Goal: Transaction & Acquisition: Book appointment/travel/reservation

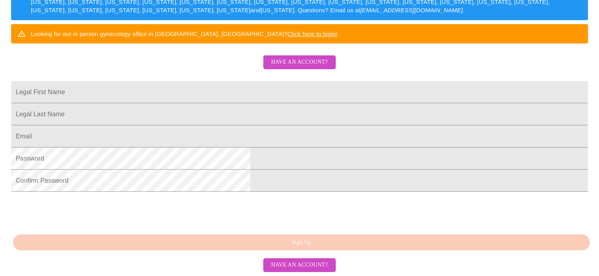
scroll to position [175, 0]
click at [295, 57] on span "Have an account?" at bounding box center [299, 62] width 57 height 10
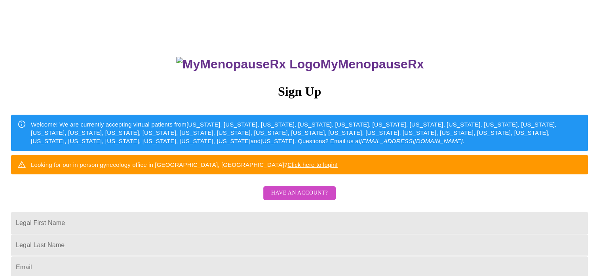
scroll to position [175, 0]
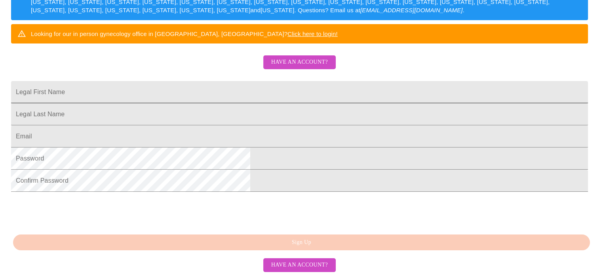
click at [204, 84] on input "Legal First Name" at bounding box center [299, 92] width 577 height 22
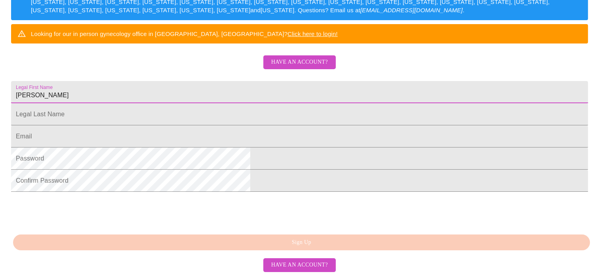
type input "[PERSON_NAME]"
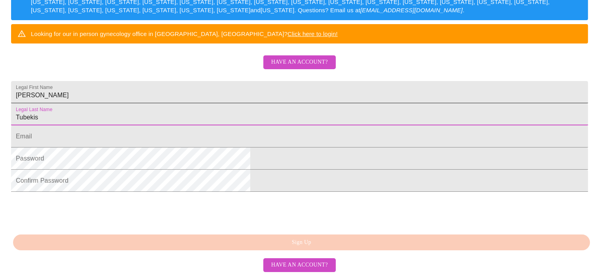
type input "Tubekis"
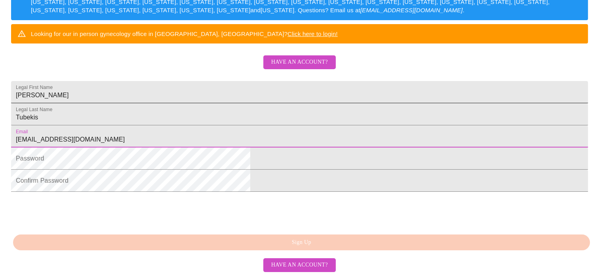
type input "[EMAIL_ADDRESS][DOMAIN_NAME]"
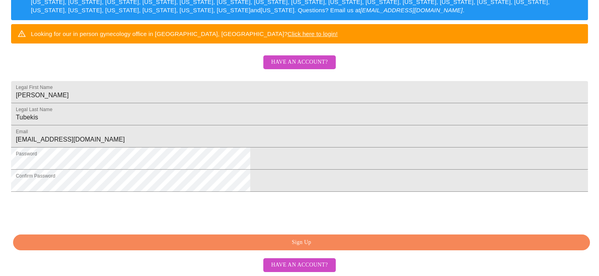
scroll to position [206, 0]
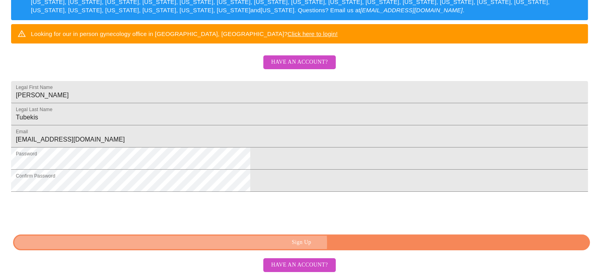
click at [339, 244] on span "Sign Up" at bounding box center [301, 243] width 559 height 10
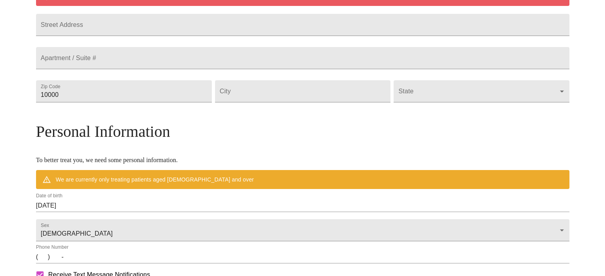
scroll to position [175, 0]
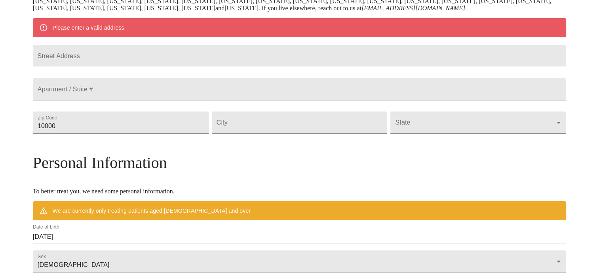
click at [132, 62] on input "Street Address" at bounding box center [300, 56] width 534 height 22
type input "[STREET_ADDRESS]"
type input "60177"
click at [265, 134] on input "Street Address" at bounding box center [300, 123] width 176 height 22
type input "South Elgin"
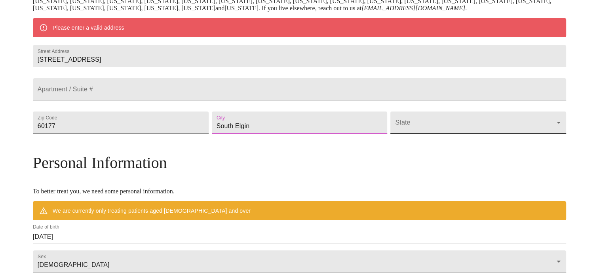
click at [426, 144] on body "MyMenopauseRx Welcome to MyMenopauseRx Since it's your first time here, you'll …" at bounding box center [299, 137] width 593 height 618
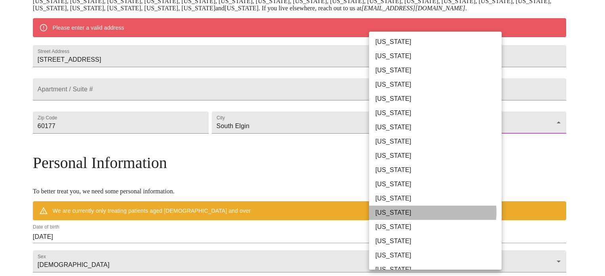
click at [431, 213] on li "[US_STATE]" at bounding box center [438, 213] width 139 height 14
type input "[US_STATE]"
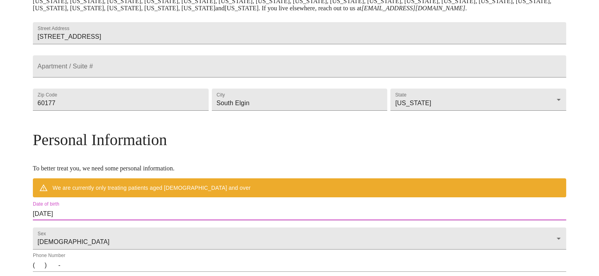
click at [119, 221] on input "[DATE]" at bounding box center [300, 214] width 534 height 13
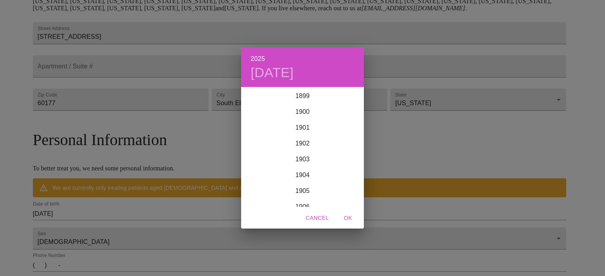
click at [119, 232] on div "2025 [DATE] 1900 1901 1902 1903 1904 1905 1906 1907 1908 1909 1910 1911 1912 19…" at bounding box center [302, 138] width 605 height 276
click at [119, 231] on div "2025 [DATE] 1900 1901 1902 1903 1904 1905 1906 1907 1908 1909 1910 1911 1912 19…" at bounding box center [302, 138] width 605 height 276
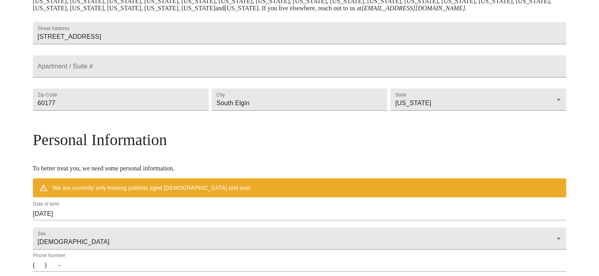
drag, startPoint x: 119, startPoint y: 231, endPoint x: 136, endPoint y: 230, distance: 17.1
click at [136, 221] on input "[DATE]" at bounding box center [300, 214] width 534 height 13
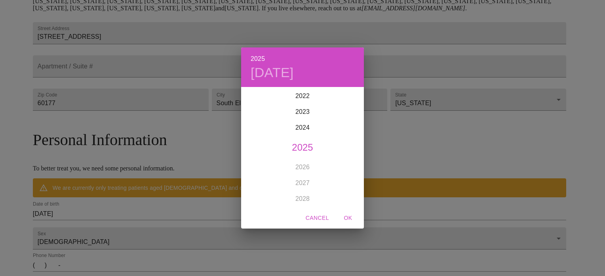
click at [266, 72] on h4 "[DATE]" at bounding box center [272, 73] width 43 height 17
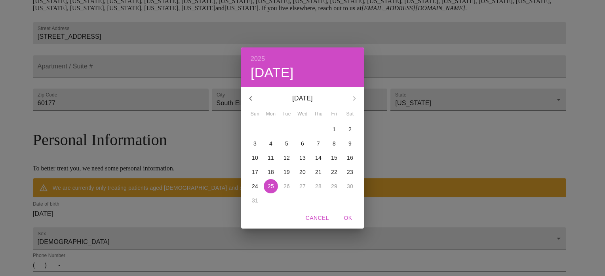
click at [261, 60] on h6 "2025" at bounding box center [258, 58] width 14 height 11
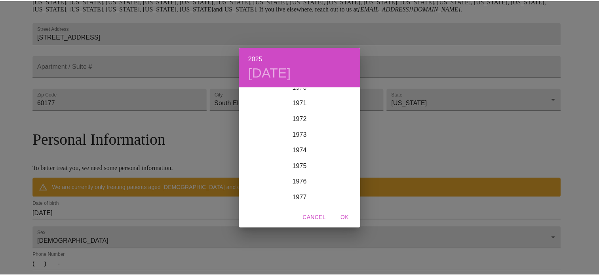
scroll to position [1102, 0]
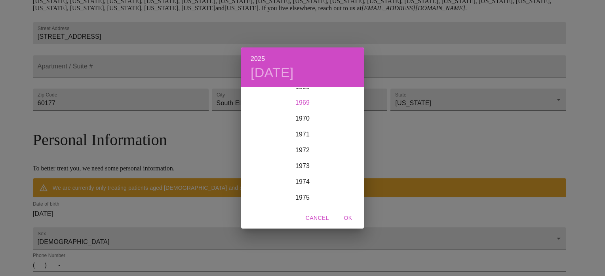
click at [322, 102] on div "1969" at bounding box center [302, 103] width 123 height 16
click at [304, 163] on div "Aug" at bounding box center [302, 163] width 41 height 30
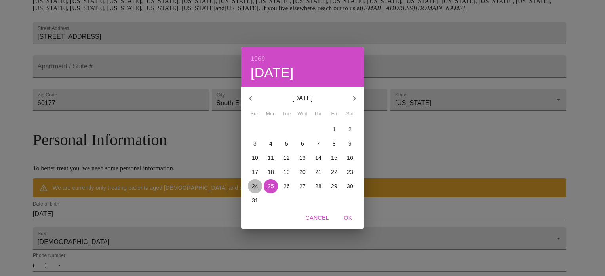
click at [255, 185] on p "24" at bounding box center [255, 187] width 6 height 8
click at [351, 217] on span "OK" at bounding box center [348, 218] width 19 height 10
type input "[DATE]"
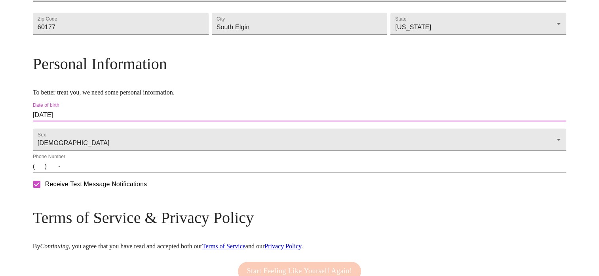
scroll to position [323, 0]
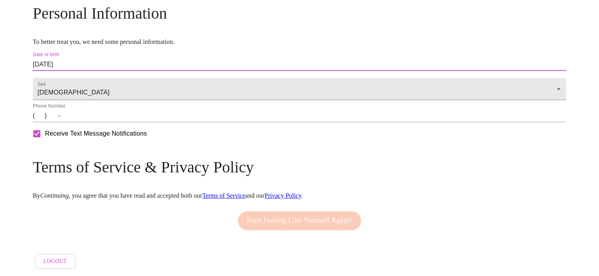
click at [107, 115] on input "(   )    -" at bounding box center [300, 116] width 534 height 13
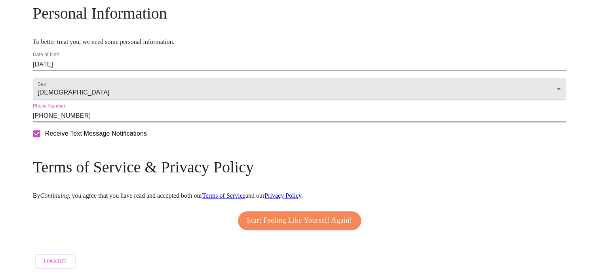
type input "[PHONE_NUMBER]"
click at [314, 216] on span "Start Feeling Like Yourself Again!" at bounding box center [299, 221] width 105 height 13
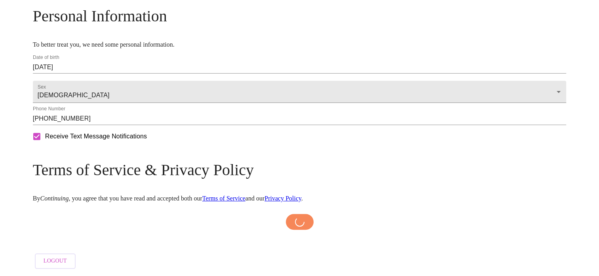
scroll to position [320, 0]
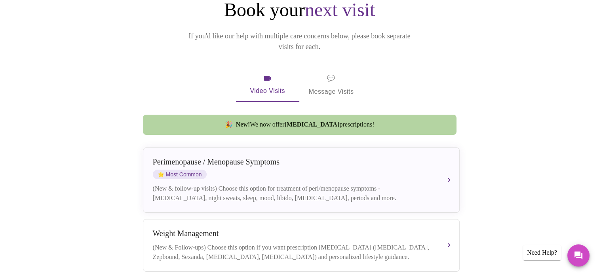
scroll to position [147, 0]
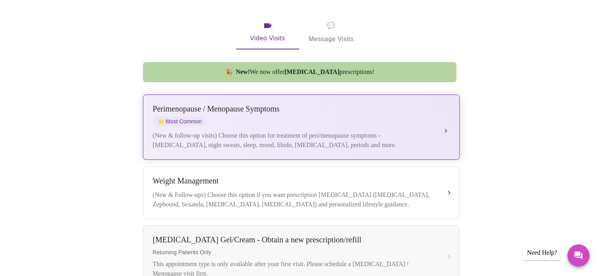
click at [438, 122] on div "[MEDICAL_DATA] / Menopause Symptoms ⭐ Most Common (New & follow-up visits) Choo…" at bounding box center [301, 128] width 297 height 46
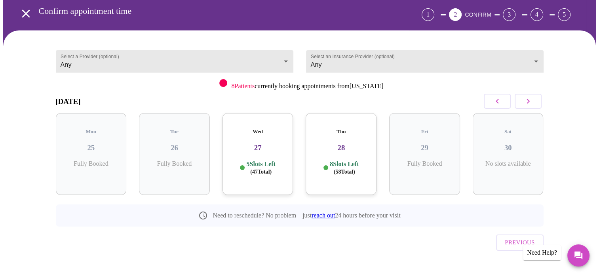
click at [532, 104] on icon "button" at bounding box center [529, 102] width 10 height 10
click at [521, 145] on div "Thu 04 10 Slots Left ( 94 Total)" at bounding box center [508, 154] width 71 height 82
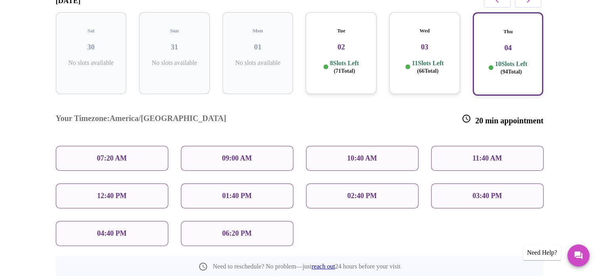
scroll to position [148, 0]
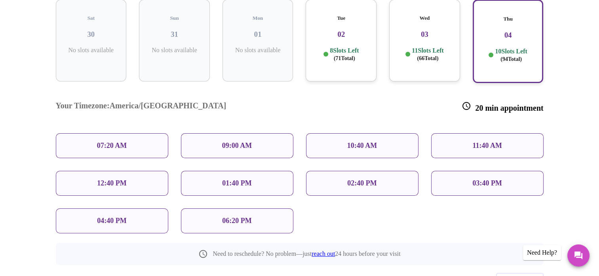
click at [356, 179] on p "02:40 PM" at bounding box center [361, 183] width 29 height 8
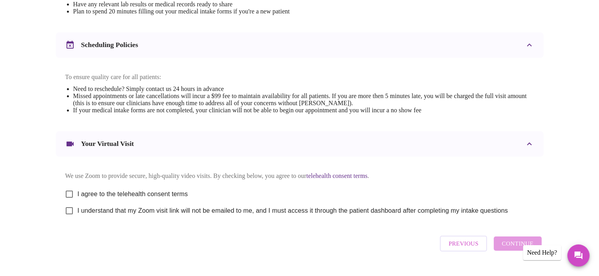
scroll to position [297, 0]
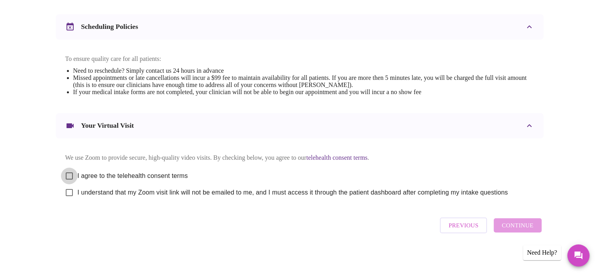
click at [70, 170] on input "I agree to the telehealth consent terms" at bounding box center [69, 176] width 17 height 17
checkbox input "true"
click at [67, 191] on input "I understand that my Zoom visit link will not be emailed to me, and I must acce…" at bounding box center [69, 193] width 17 height 17
checkbox input "true"
click at [519, 228] on span "Continue" at bounding box center [518, 226] width 32 height 10
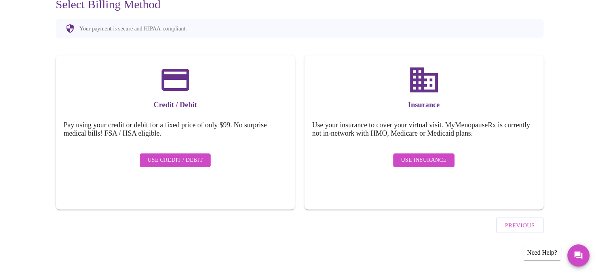
scroll to position [60, 0]
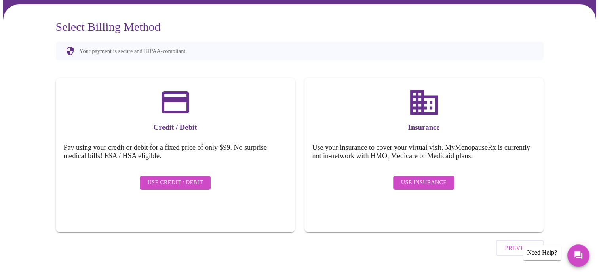
click at [415, 178] on span "Use Insurance" at bounding box center [424, 183] width 46 height 10
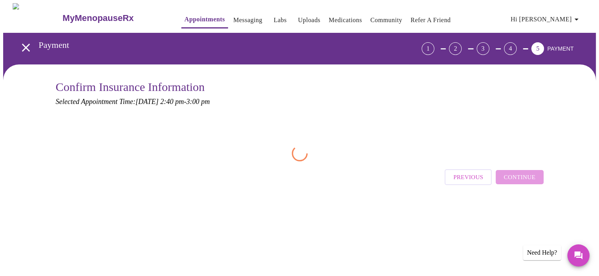
scroll to position [0, 0]
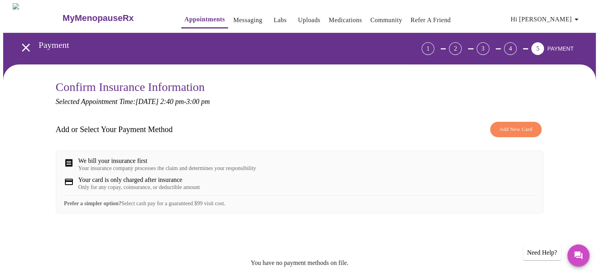
click at [519, 130] on span "Add New Card" at bounding box center [515, 129] width 33 height 9
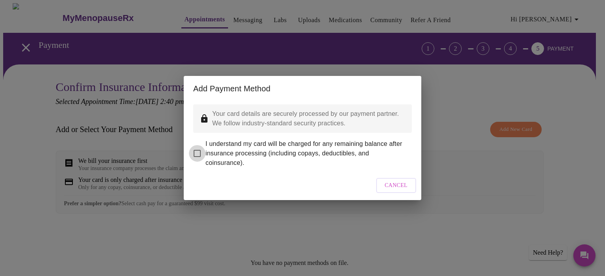
click at [198, 148] on input "I understand my card will be charged for any remaining balance after insurance …" at bounding box center [197, 153] width 17 height 17
checkbox input "true"
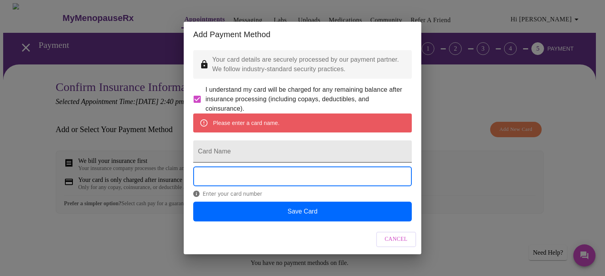
click at [211, 154] on input "Card Name" at bounding box center [302, 152] width 219 height 22
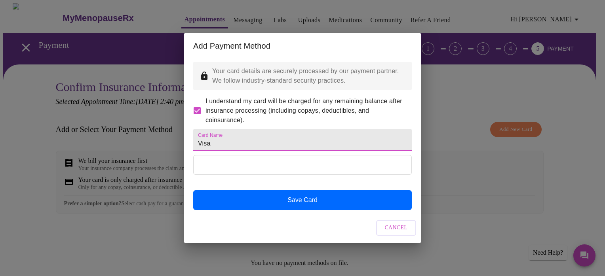
type input "Visa"
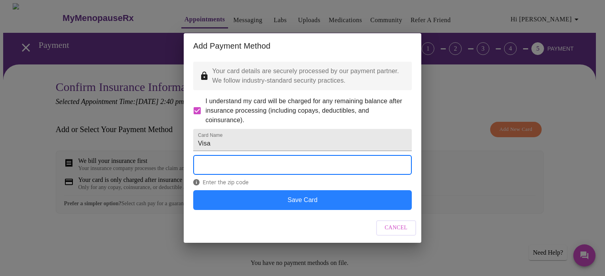
click at [266, 210] on button "Save Card" at bounding box center [302, 201] width 219 height 20
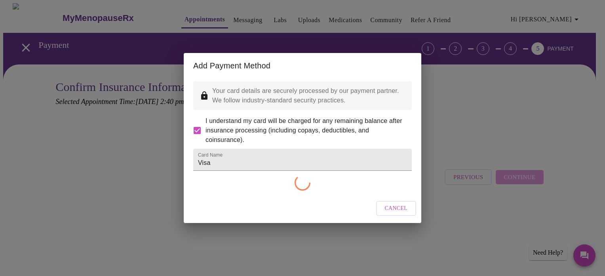
checkbox input "false"
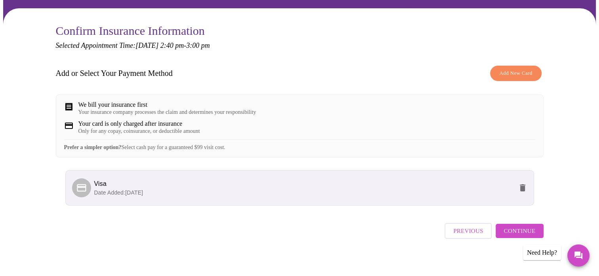
scroll to position [67, 0]
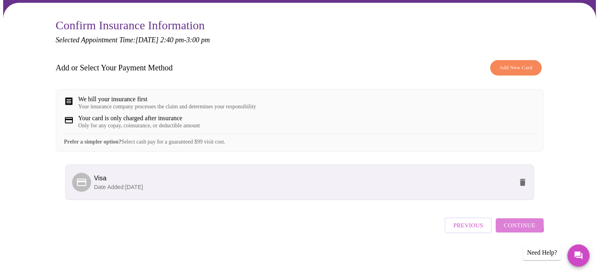
click at [512, 226] on span "Continue" at bounding box center [520, 226] width 32 height 10
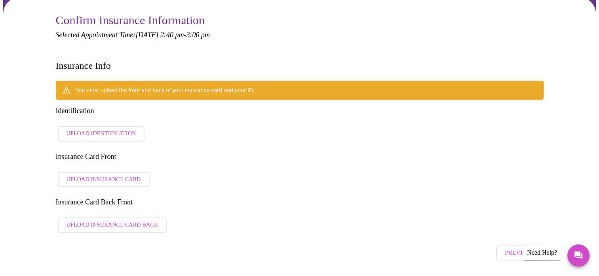
click at [99, 129] on span "Upload Identification" at bounding box center [102, 134] width 70 height 10
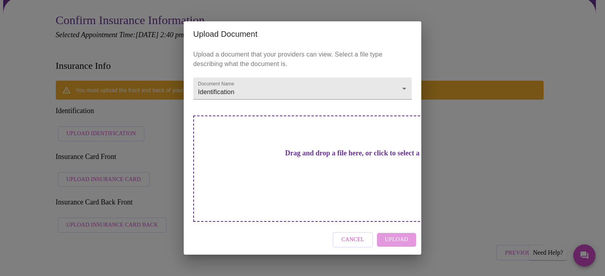
click at [395, 225] on div "Cancel Upload" at bounding box center [303, 240] width 238 height 30
click at [297, 158] on h3 "Drag and drop a file here, or click to select a file" at bounding box center [358, 153] width 219 height 8
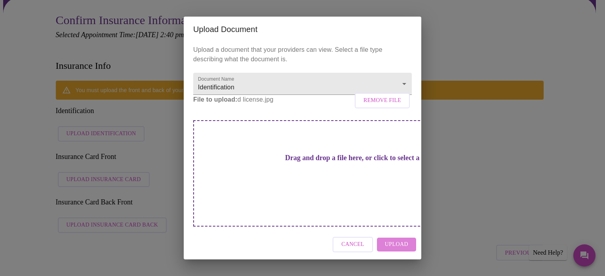
click at [395, 240] on span "Upload" at bounding box center [396, 245] width 23 height 10
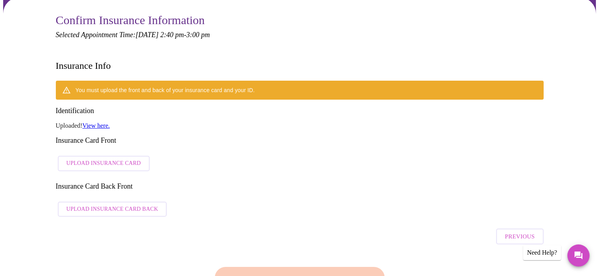
click at [101, 122] on link "View here." at bounding box center [95, 125] width 27 height 7
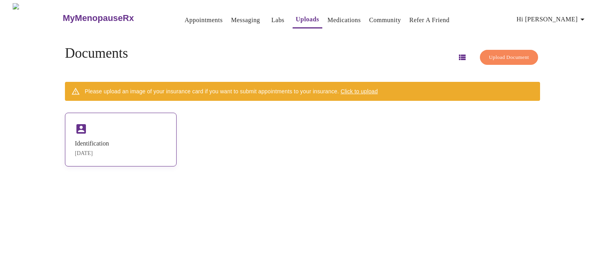
click at [93, 140] on div "Identification" at bounding box center [92, 143] width 34 height 7
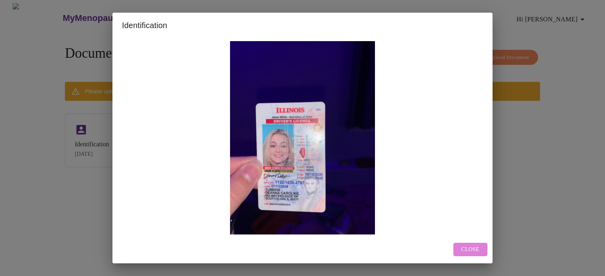
click at [469, 252] on span "Close" at bounding box center [470, 250] width 18 height 10
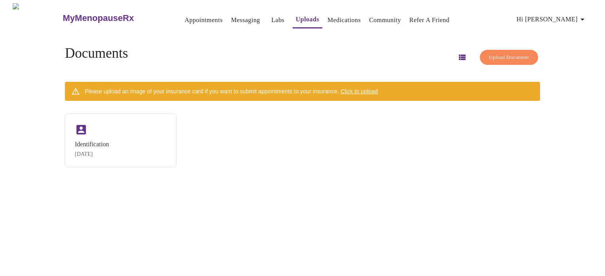
drag, startPoint x: 122, startPoint y: 145, endPoint x: 463, endPoint y: 157, distance: 341.2
click at [463, 157] on div "Identification Aug 25, 2025" at bounding box center [302, 141] width 475 height 54
click at [109, 148] on div "Identification Aug 25, 2025" at bounding box center [92, 148] width 34 height 17
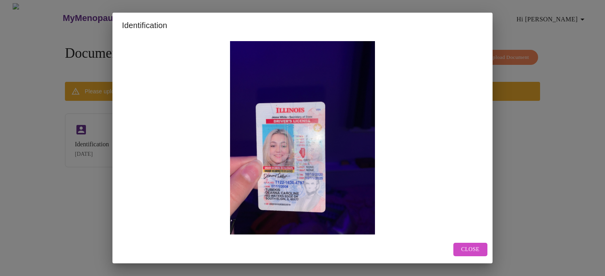
drag, startPoint x: 279, startPoint y: 149, endPoint x: 414, endPoint y: 158, distance: 135.0
click at [414, 158] on img at bounding box center [302, 138] width 361 height 194
click at [468, 250] on span "Close" at bounding box center [470, 250] width 18 height 10
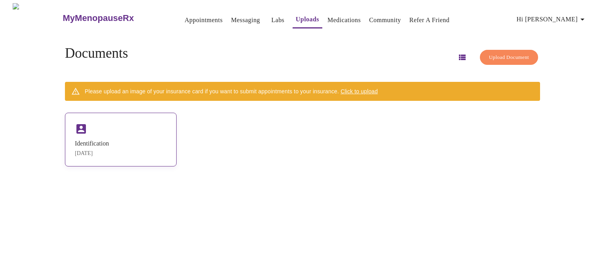
click at [177, 121] on div "Identification Aug 25, 2025" at bounding box center [121, 140] width 112 height 54
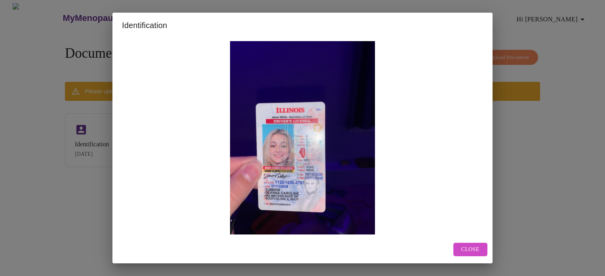
click at [478, 246] on span "Close" at bounding box center [470, 250] width 18 height 10
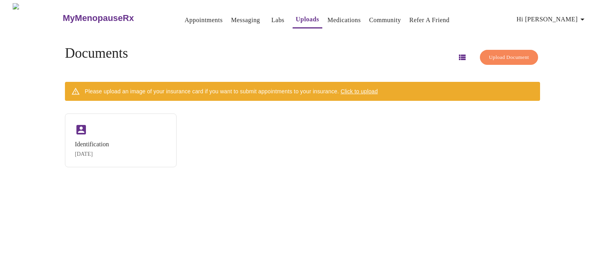
drag, startPoint x: 129, startPoint y: 148, endPoint x: 402, endPoint y: 206, distance: 279.4
click at [403, 206] on div "MyMenopauseRx Appointments Messaging Labs Uploads Medications Community Refer a…" at bounding box center [302, 141] width 599 height 276
click at [459, 56] on icon "button" at bounding box center [462, 58] width 7 height 6
drag, startPoint x: 370, startPoint y: 139, endPoint x: 239, endPoint y: 218, distance: 152.8
click at [239, 218] on div "MyMenopauseRx Appointments Messaging Labs Uploads Medications Community Refer a…" at bounding box center [302, 141] width 599 height 276
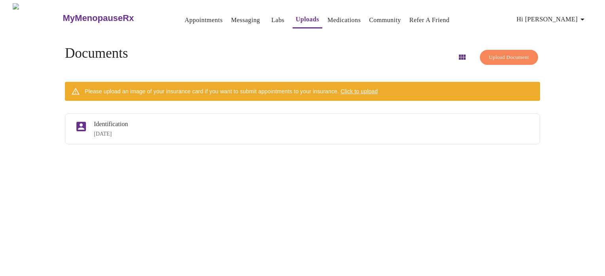
click at [271, 17] on link "Labs" at bounding box center [277, 20] width 13 height 11
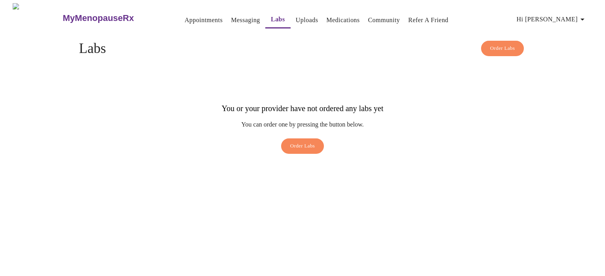
click at [296, 18] on link "Uploads" at bounding box center [307, 20] width 23 height 11
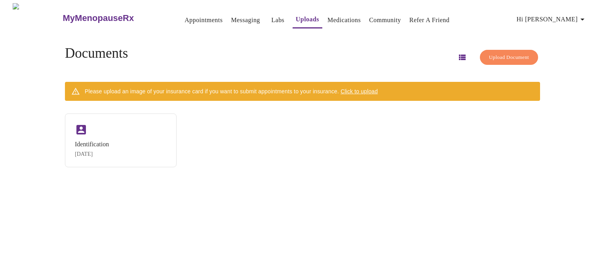
click at [376, 88] on span "Click to upload" at bounding box center [359, 91] width 37 height 6
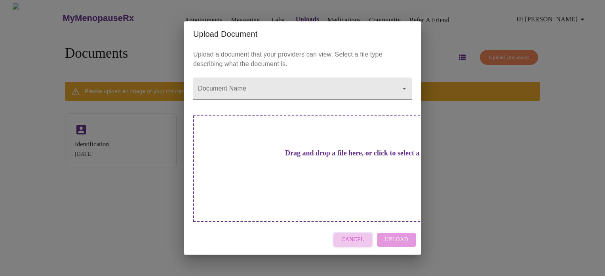
click at [352, 235] on span "Cancel" at bounding box center [352, 240] width 23 height 10
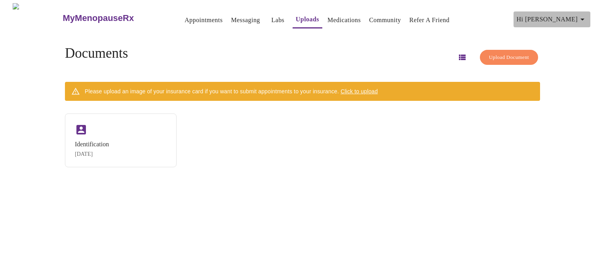
click at [582, 15] on icon "button" at bounding box center [583, 20] width 10 height 10
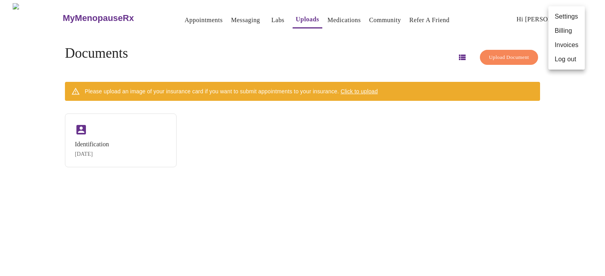
click at [260, 128] on div at bounding box center [302, 138] width 605 height 276
click at [512, 55] on span "Upload Document" at bounding box center [509, 57] width 40 height 9
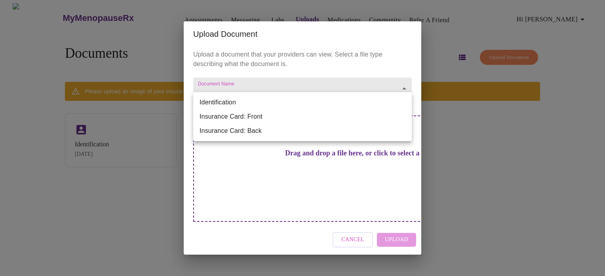
click at [393, 104] on body "MyMenopauseRx Appointments Messaging Labs Uploads Medications Community Refer a…" at bounding box center [302, 141] width 599 height 276
click at [393, 104] on li "Identification" at bounding box center [302, 102] width 219 height 14
type input "Identification"
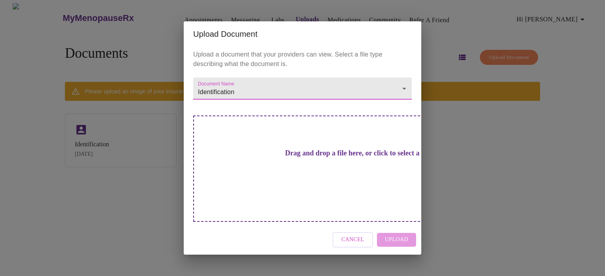
click at [400, 230] on div "Cancel Upload" at bounding box center [303, 240] width 238 height 30
click at [323, 175] on div "Drag and drop a file here, or click to select a file" at bounding box center [358, 169] width 330 height 107
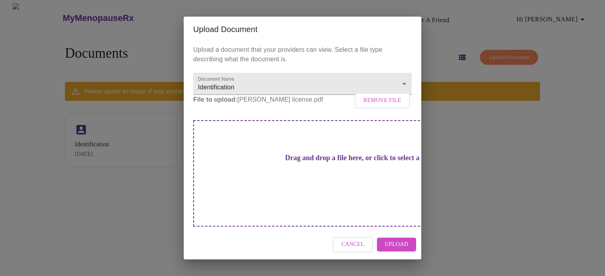
click at [401, 240] on span "Upload" at bounding box center [396, 245] width 23 height 10
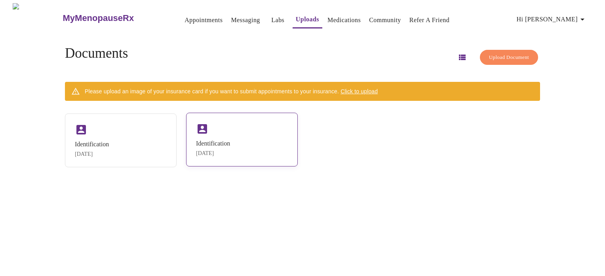
click at [239, 138] on div "Identification Aug 25, 2025" at bounding box center [242, 140] width 112 height 54
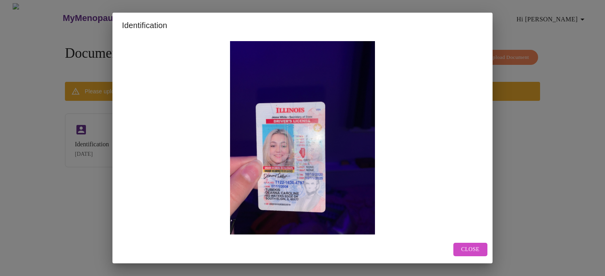
drag, startPoint x: 470, startPoint y: 246, endPoint x: 466, endPoint y: 245, distance: 4.1
click at [464, 246] on span "Close" at bounding box center [470, 250] width 18 height 10
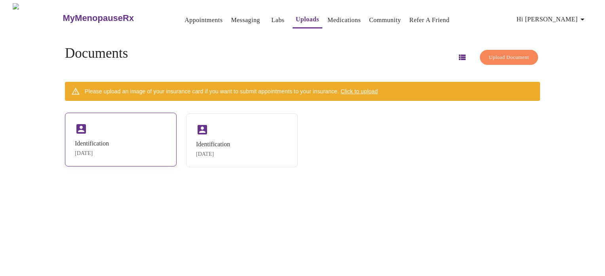
click at [134, 141] on div "Identification Aug 25, 2025" at bounding box center [121, 140] width 112 height 54
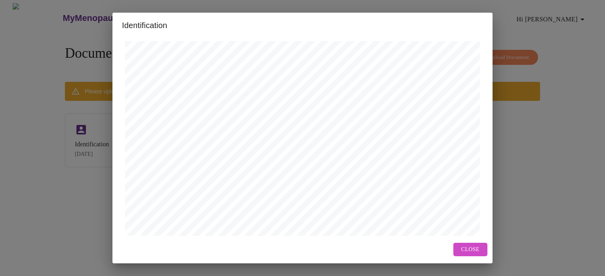
drag, startPoint x: 493, startPoint y: 76, endPoint x: 497, endPoint y: 223, distance: 147.0
click at [497, 223] on div "Identification Next Page Open in New Window Close" at bounding box center [302, 138] width 605 height 276
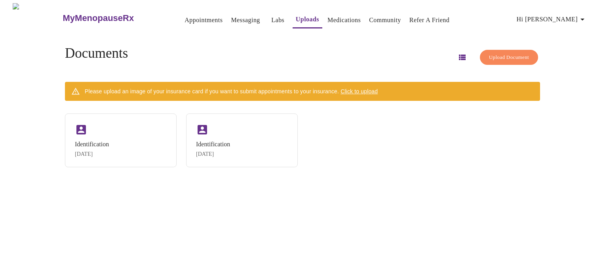
click at [378, 88] on span "Click to upload" at bounding box center [359, 91] width 37 height 6
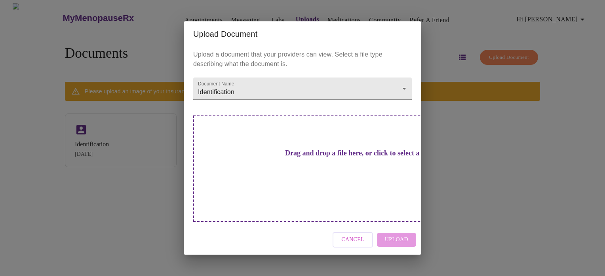
click at [301, 158] on h3 "Drag and drop a file here, or click to select a file" at bounding box center [358, 153] width 219 height 8
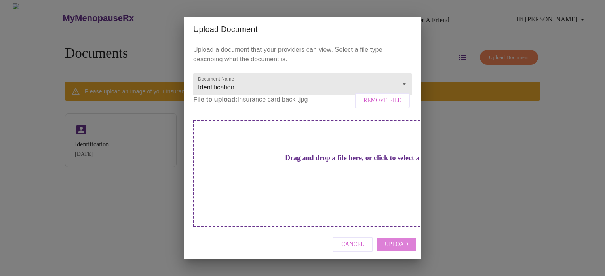
click at [394, 240] on span "Upload" at bounding box center [396, 245] width 23 height 10
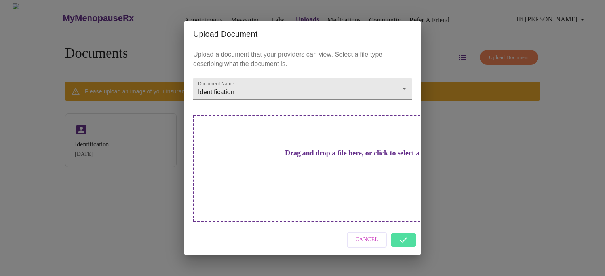
click at [404, 227] on div "Cancel" at bounding box center [303, 240] width 238 height 30
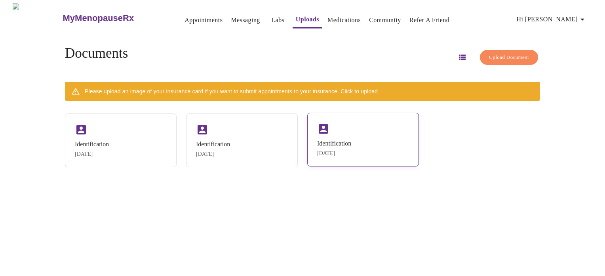
click at [356, 147] on div "Identification Aug 25, 2025" at bounding box center [363, 140] width 112 height 54
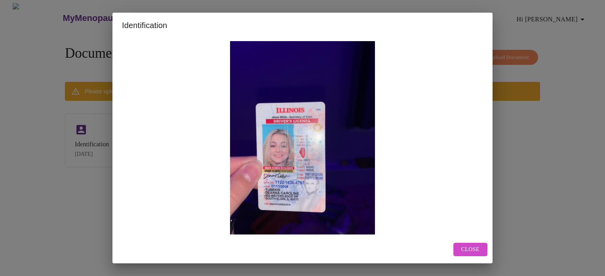
click at [465, 255] on button "Close" at bounding box center [471, 250] width 34 height 14
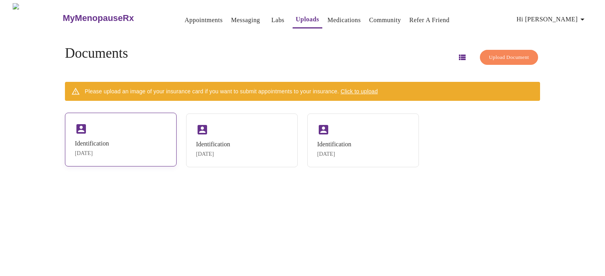
click at [116, 136] on div "Identification Aug 25, 2025" at bounding box center [121, 140] width 112 height 54
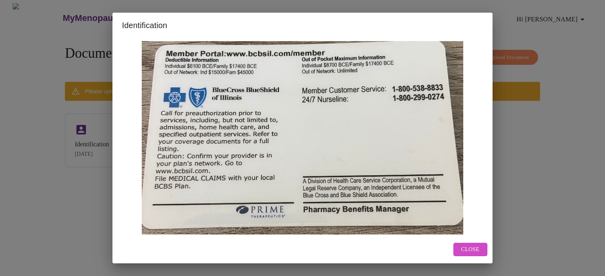
click at [473, 250] on span "Close" at bounding box center [470, 250] width 18 height 10
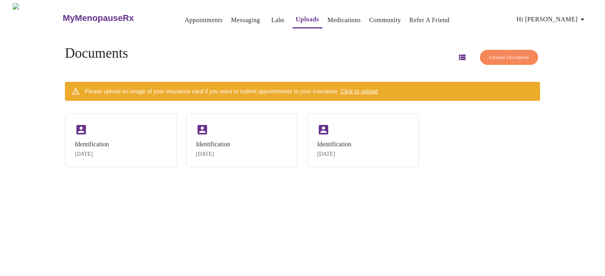
click at [366, 88] on span "Click to upload" at bounding box center [359, 91] width 37 height 6
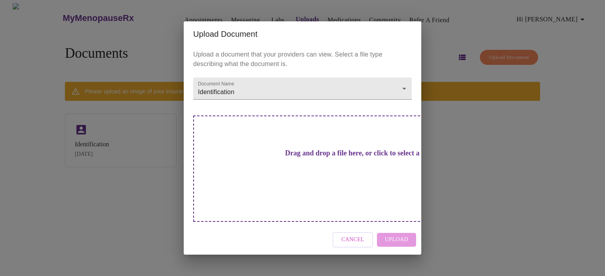
click at [285, 158] on h3 "Drag and drop a file here, or click to select a file" at bounding box center [358, 153] width 219 height 8
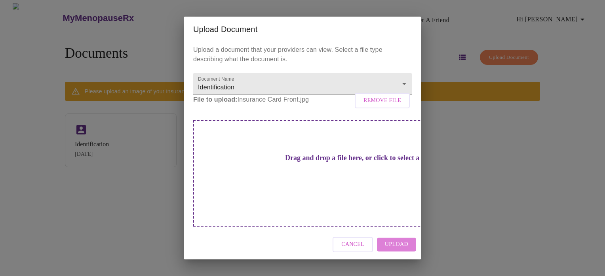
click at [402, 240] on span "Upload" at bounding box center [396, 245] width 23 height 10
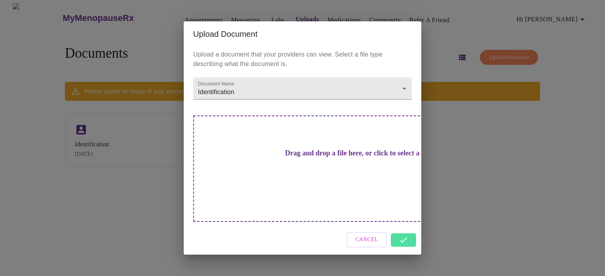
click at [399, 227] on div "Cancel" at bounding box center [303, 240] width 238 height 30
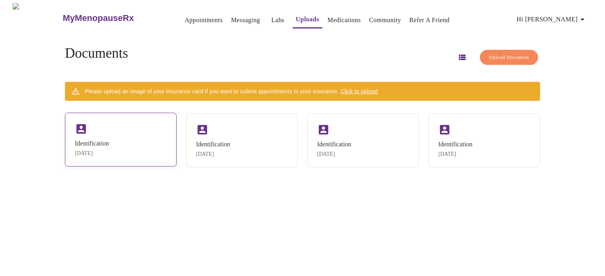
click at [112, 134] on div "Identification Aug 25, 2025" at bounding box center [121, 140] width 112 height 54
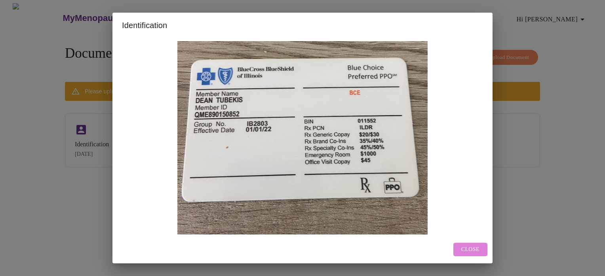
click at [474, 254] on span "Close" at bounding box center [470, 250] width 18 height 10
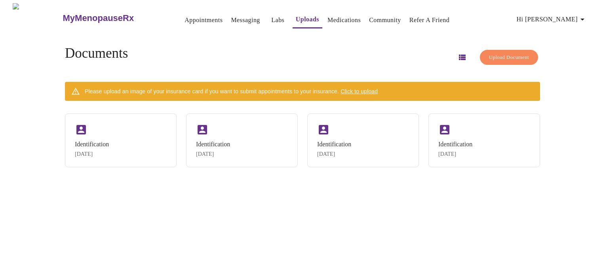
drag, startPoint x: 472, startPoint y: 151, endPoint x: 526, endPoint y: 261, distance: 122.1
click at [526, 261] on div "MyMenopauseRx Appointments Messaging Labs Uploads Medications Community Refer a…" at bounding box center [302, 141] width 599 height 276
click at [296, 18] on link "Uploads" at bounding box center [307, 19] width 23 height 11
click at [564, 18] on span "Hi [PERSON_NAME]" at bounding box center [552, 19] width 71 height 11
click at [185, 17] on div at bounding box center [302, 138] width 605 height 276
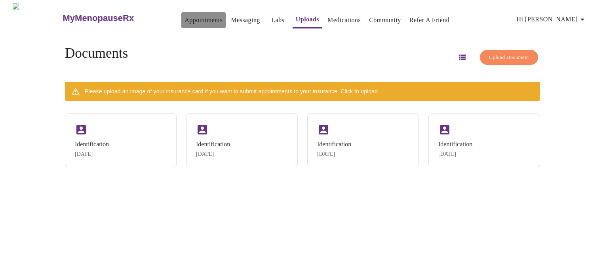
click at [187, 18] on link "Appointments" at bounding box center [204, 20] width 38 height 11
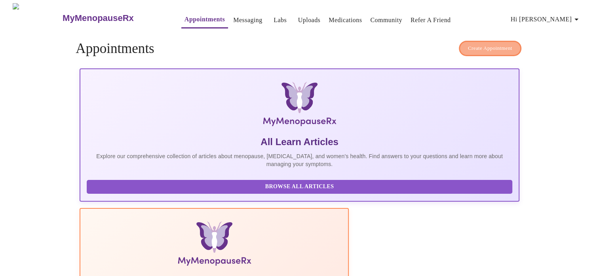
click at [490, 45] on span "Create Appointment" at bounding box center [490, 48] width 44 height 9
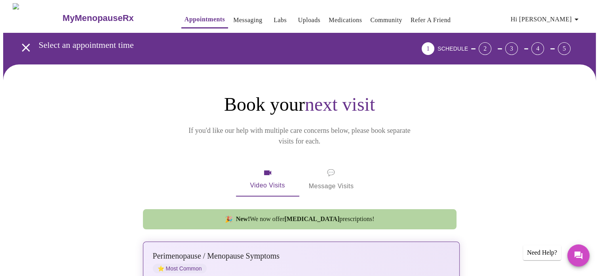
click at [352, 252] on div "Perimenopause / Menopause Symptoms" at bounding box center [293, 256] width 281 height 9
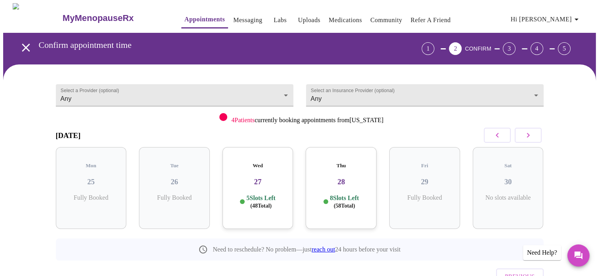
click at [533, 135] on button "button" at bounding box center [528, 135] width 27 height 15
click at [531, 180] on div "Thu 04 10 Slots Left ( 94 Total)" at bounding box center [508, 188] width 71 height 82
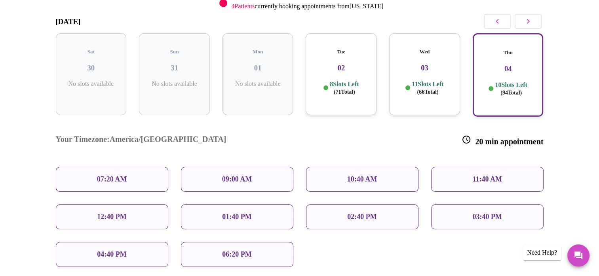
scroll to position [128, 0]
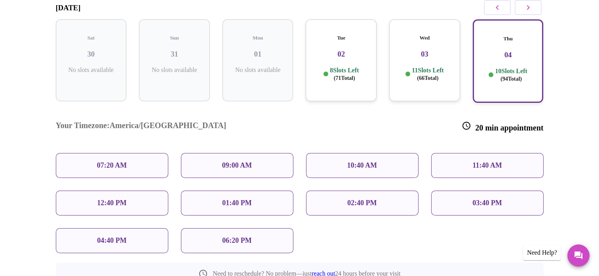
click at [349, 199] on p "02:40 PM" at bounding box center [361, 203] width 29 height 8
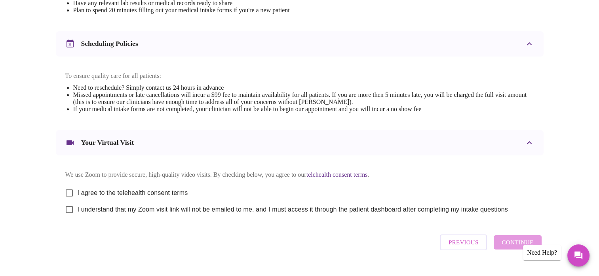
scroll to position [274, 0]
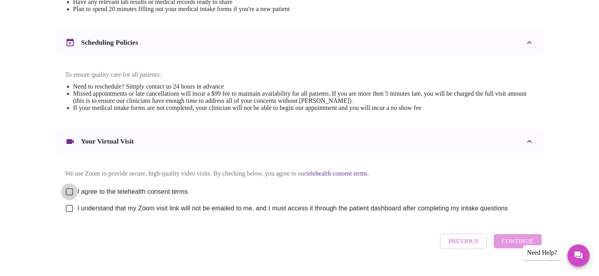
click at [70, 200] on input "I agree to the telehealth consent terms" at bounding box center [69, 192] width 17 height 17
checkbox input "true"
click at [71, 215] on input "I understand that my Zoom visit link will not be emailed to me, and I must acce…" at bounding box center [69, 208] width 17 height 17
checkbox input "true"
click at [506, 247] on span "Continue" at bounding box center [518, 241] width 32 height 10
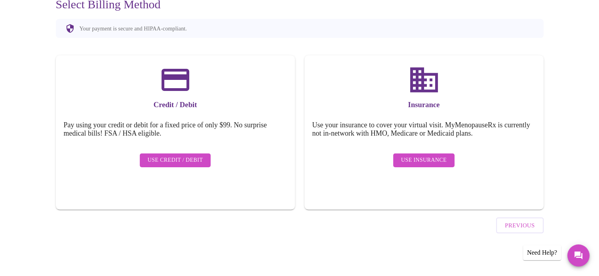
scroll to position [60, 0]
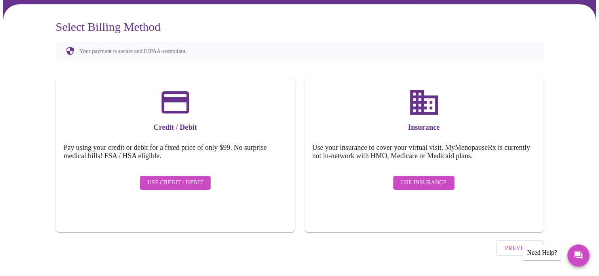
click at [440, 178] on span "Use Insurance" at bounding box center [424, 183] width 46 height 10
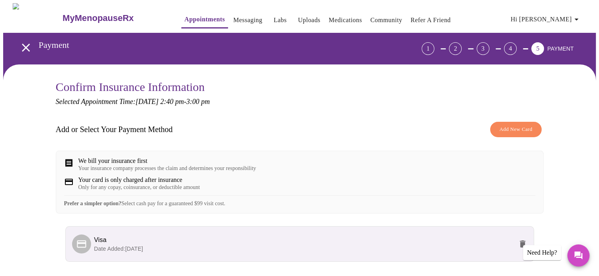
scroll to position [67, 0]
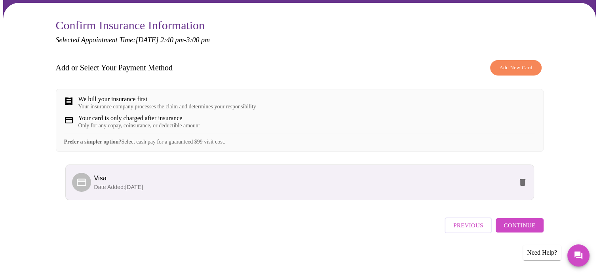
click at [515, 228] on span "Continue" at bounding box center [520, 226] width 32 height 10
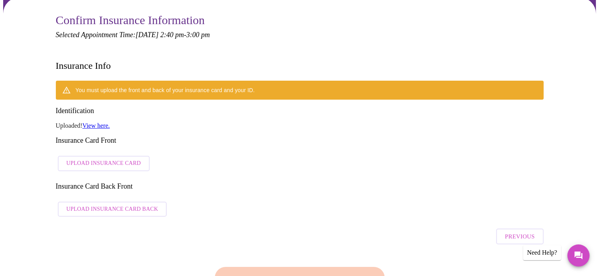
click at [101, 122] on link "View here." at bounding box center [95, 125] width 27 height 7
click at [111, 159] on span "Upload Insurance Card" at bounding box center [104, 164] width 74 height 10
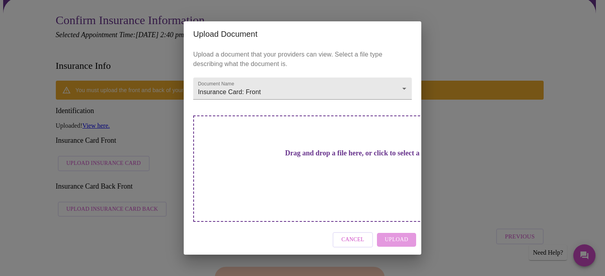
click at [303, 158] on h3 "Drag and drop a file here, or click to select a file" at bounding box center [358, 153] width 219 height 8
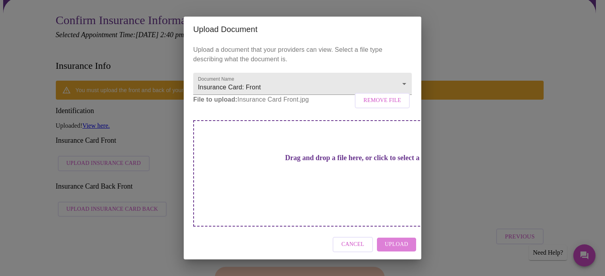
click at [397, 240] on span "Upload" at bounding box center [396, 245] width 23 height 10
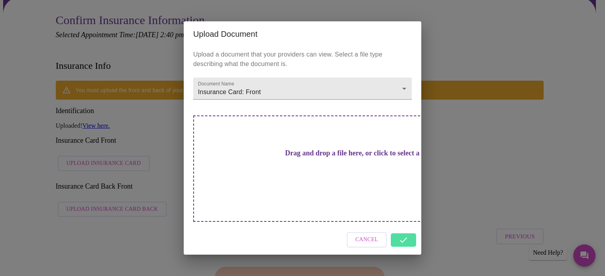
click at [404, 226] on div "Cancel" at bounding box center [303, 240] width 238 height 30
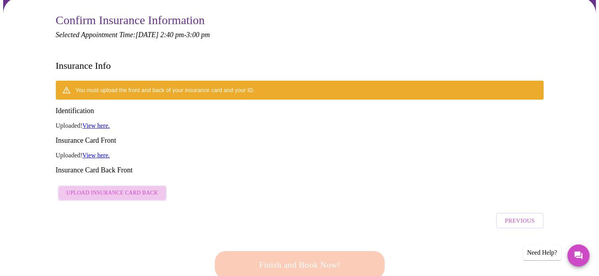
click at [127, 189] on span "Upload Insurance Card Back" at bounding box center [113, 194] width 92 height 10
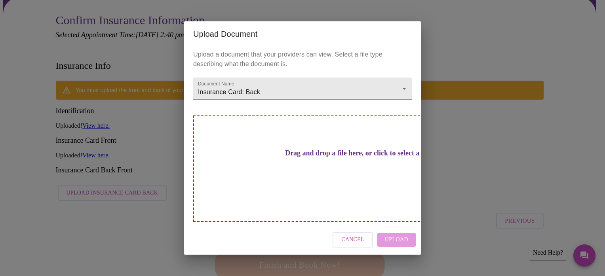
click at [313, 158] on h3 "Drag and drop a file here, or click to select a file" at bounding box center [358, 153] width 219 height 8
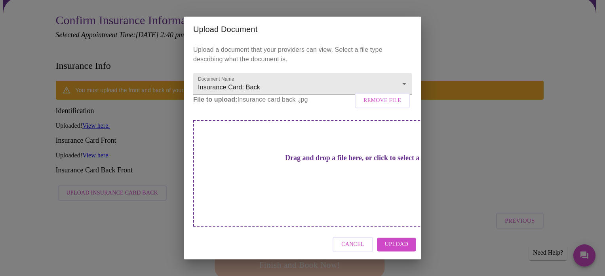
click at [400, 240] on span "Upload" at bounding box center [396, 245] width 23 height 10
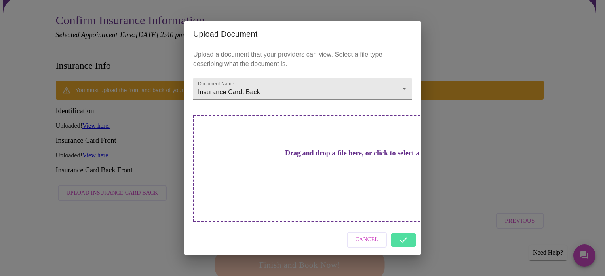
click at [402, 226] on div "Cancel" at bounding box center [303, 240] width 238 height 30
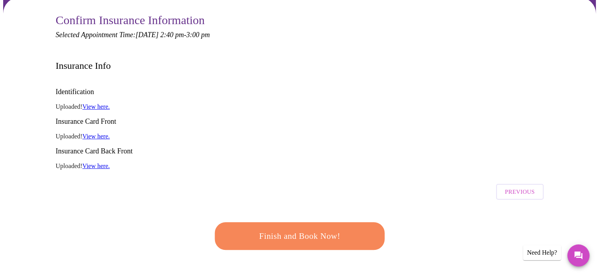
click at [311, 229] on span "Finish and Book Now!" at bounding box center [300, 236] width 147 height 15
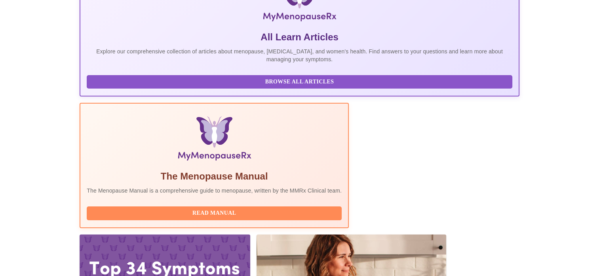
scroll to position [156, 0]
